Goal: Task Accomplishment & Management: Use online tool/utility

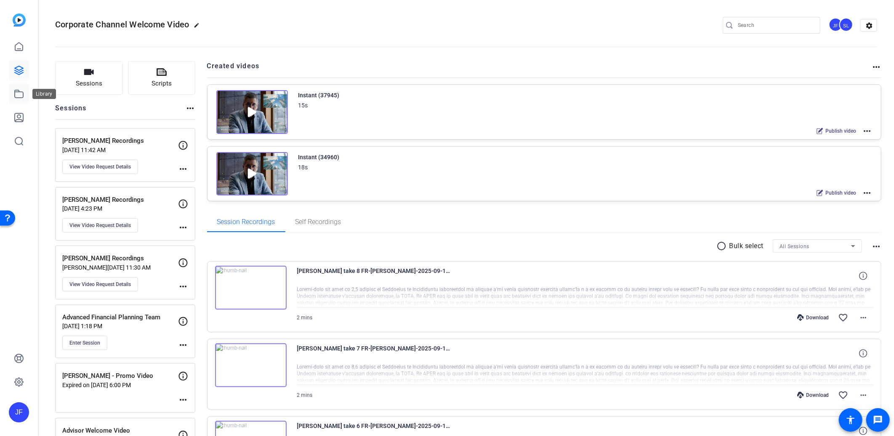
click at [16, 95] on icon at bounding box center [19, 94] width 10 height 10
click at [16, 70] on icon at bounding box center [19, 70] width 10 height 10
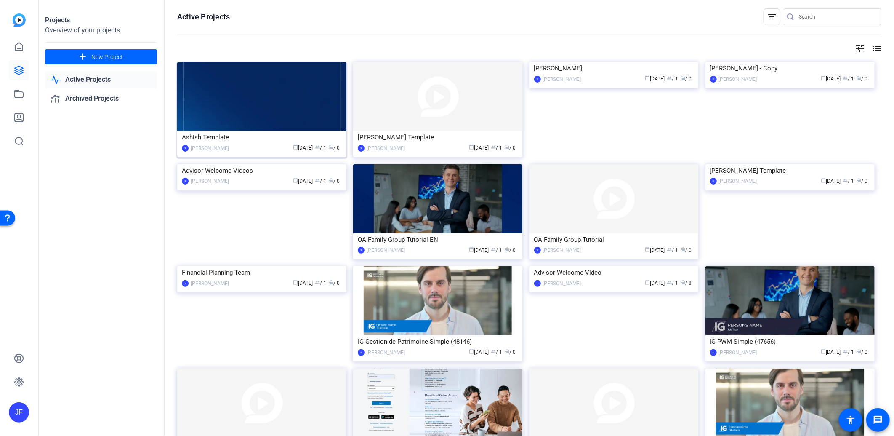
click at [255, 114] on img at bounding box center [261, 96] width 169 height 69
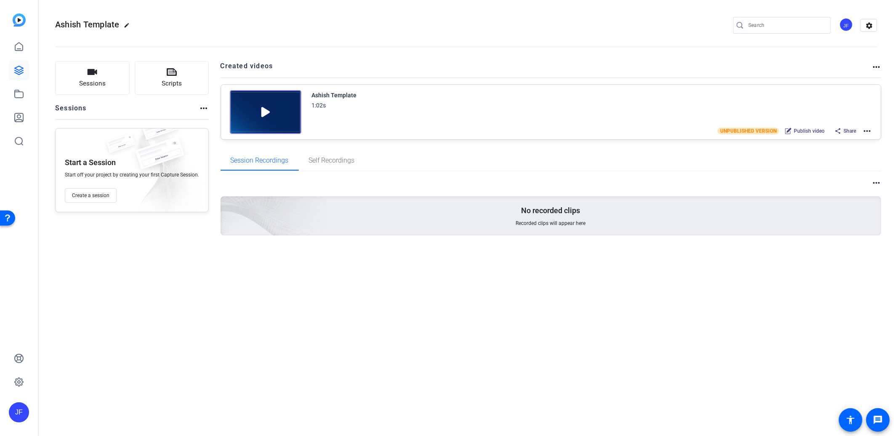
click at [868, 131] on mat-icon "more_horiz" at bounding box center [867, 131] width 10 height 10
click at [841, 143] on span "Edit in Creator" at bounding box center [836, 141] width 59 height 10
